Goal: Information Seeking & Learning: Learn about a topic

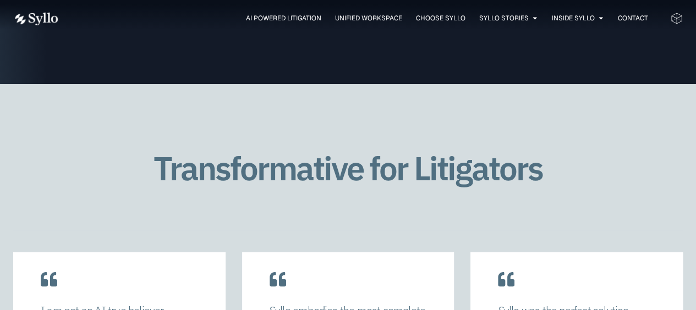
scroll to position [1364, 0]
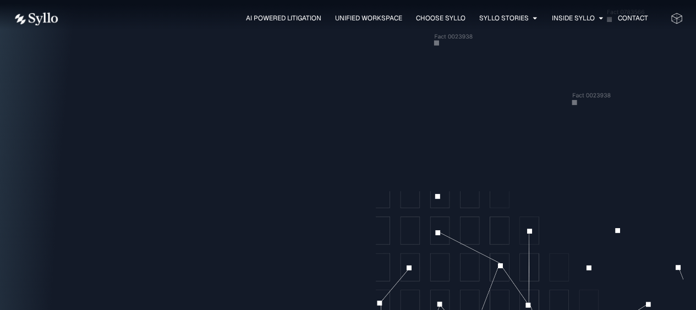
click at [442, 18] on span "Choose Syllo" at bounding box center [441, 18] width 50 height 10
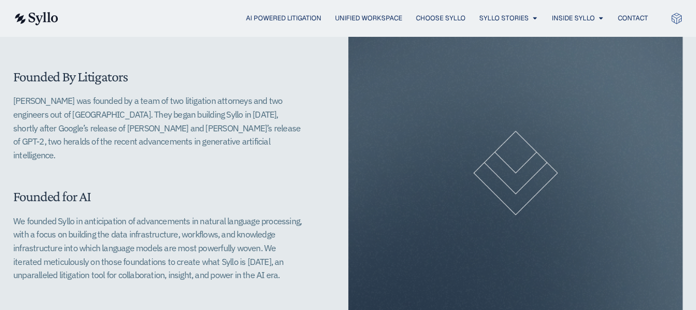
scroll to position [373, 0]
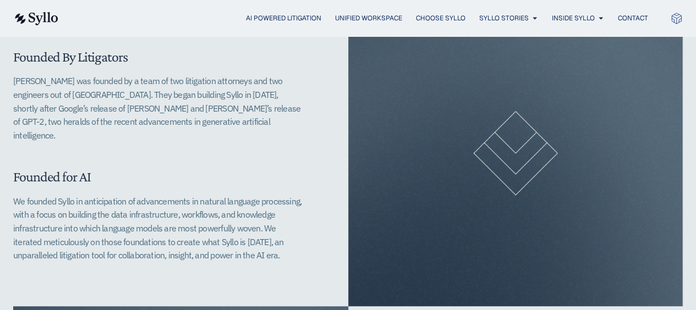
click at [232, 222] on p "We founded Syllo in anticipation of advancements in natural language processing…" at bounding box center [158, 229] width 291 height 68
drag, startPoint x: 190, startPoint y: 227, endPoint x: 238, endPoint y: 238, distance: 48.6
click at [238, 238] on p "We founded Syllo in anticipation of advancements in natural language processing…" at bounding box center [158, 229] width 291 height 68
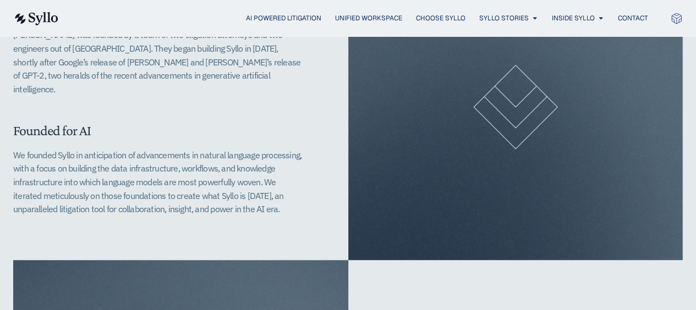
scroll to position [399, 0]
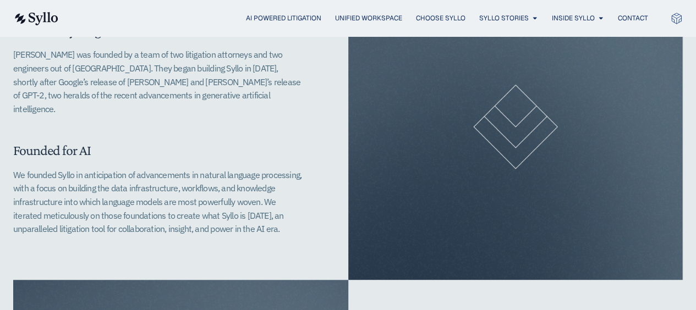
copy p "Syllo is [DATE], an unparalleled litigation tool for collaboration, insight, an…"
